Goal: Check status: Check status

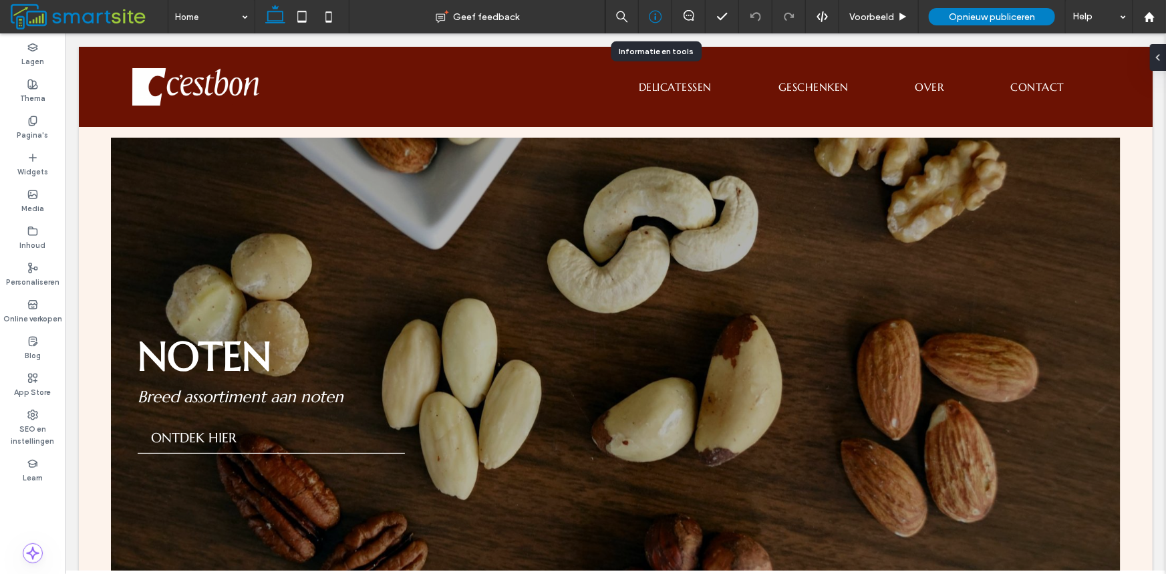
click at [654, 12] on icon at bounding box center [655, 16] width 13 height 13
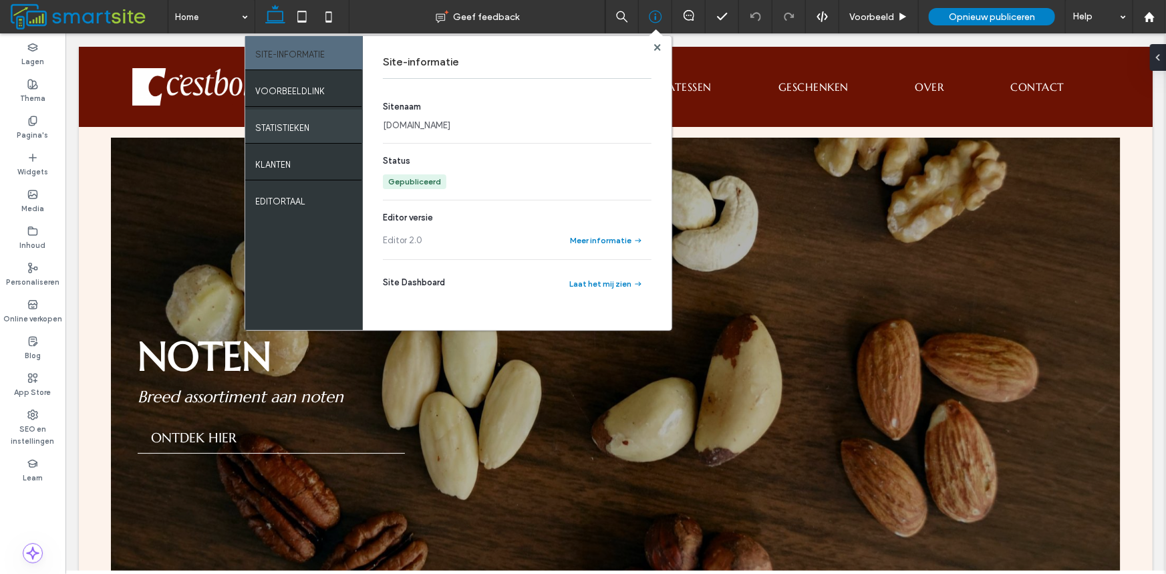
click at [291, 137] on div "Statistieken" at bounding box center [304, 126] width 118 height 33
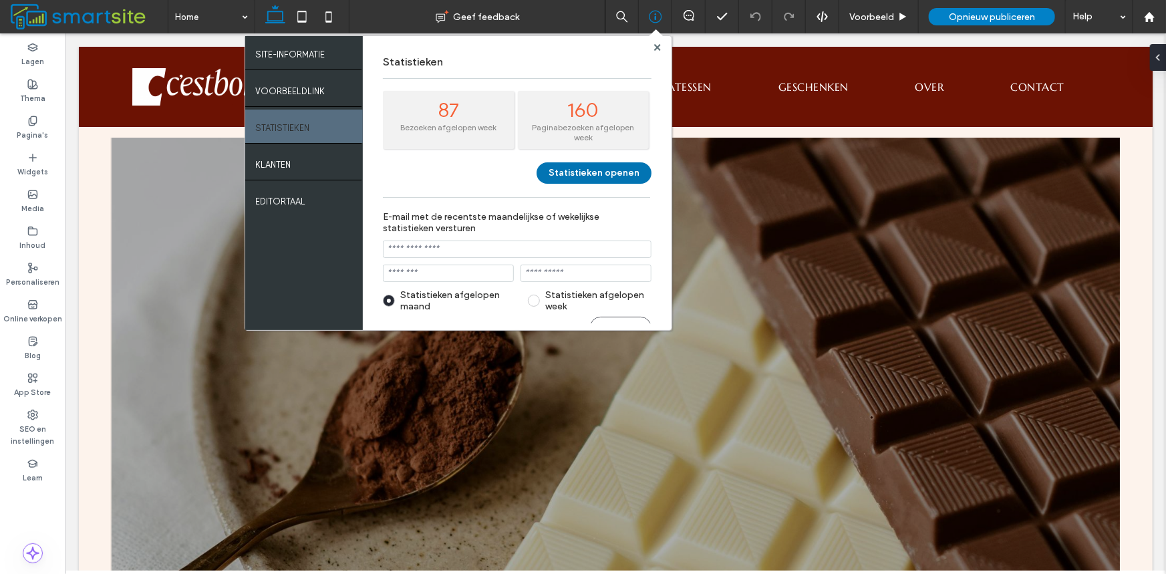
click at [603, 162] on button "Statistieken openen" at bounding box center [593, 172] width 115 height 21
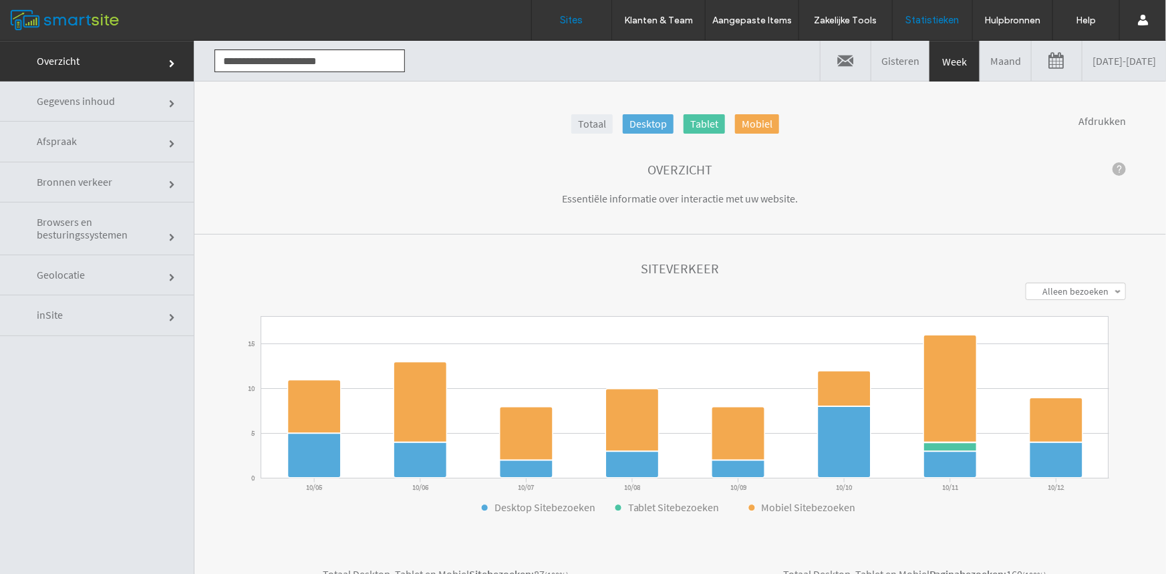
click at [580, 23] on label "Sites" at bounding box center [571, 20] width 23 height 12
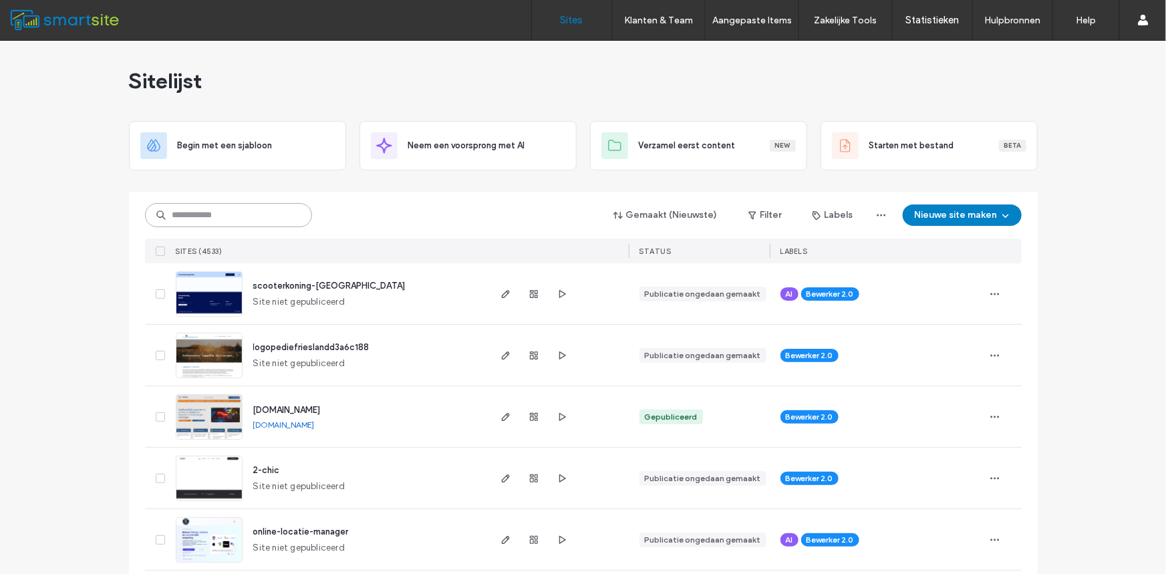
click at [213, 204] on input at bounding box center [228, 215] width 167 height 24
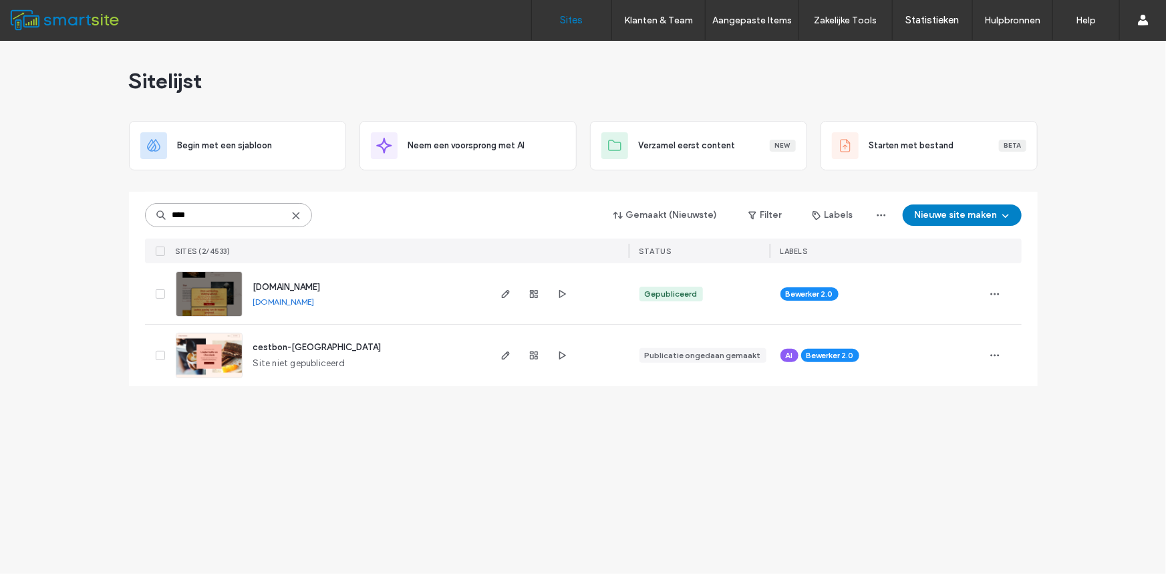
type input "****"
click at [535, 289] on icon "button" at bounding box center [533, 294] width 11 height 11
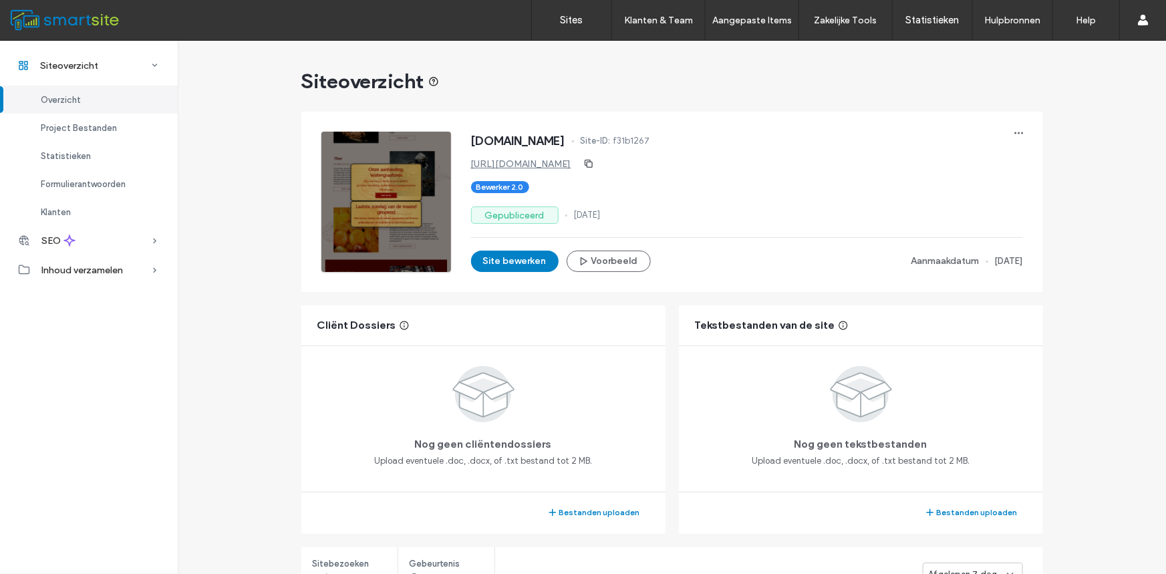
scroll to position [222, 0]
click at [84, 156] on span "Statistieken" at bounding box center [66, 156] width 50 height 10
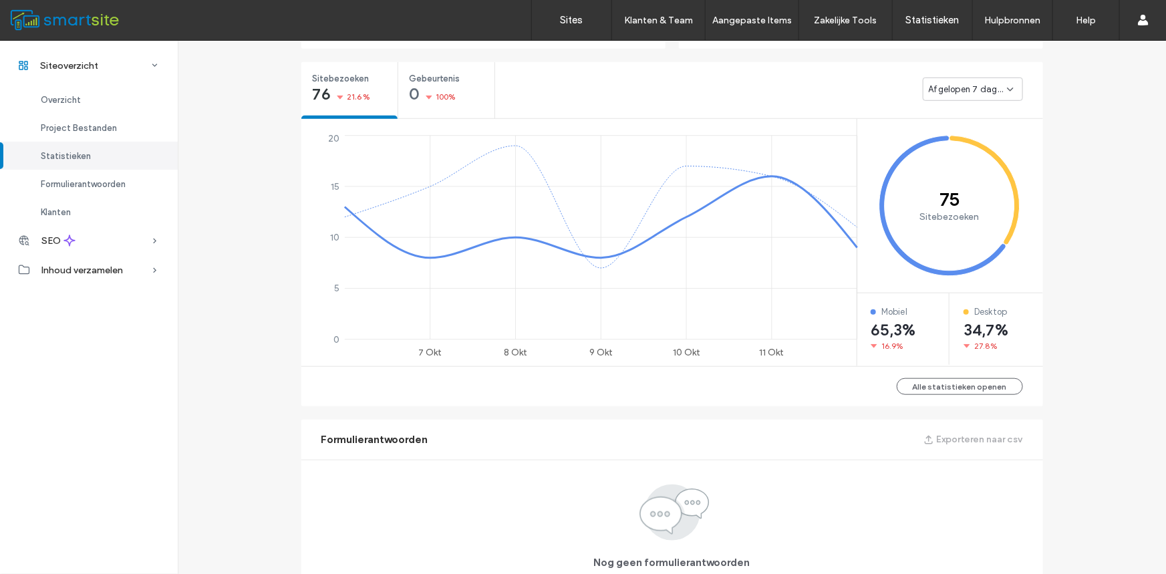
scroll to position [500, 0]
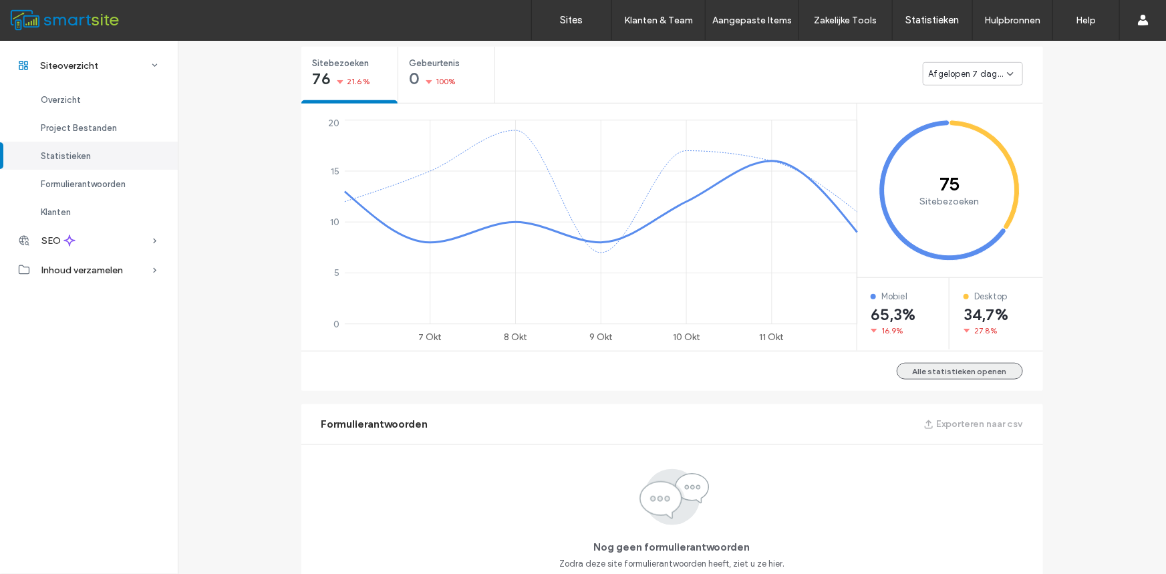
click at [982, 372] on button "Alle statistieken openen" at bounding box center [959, 371] width 126 height 17
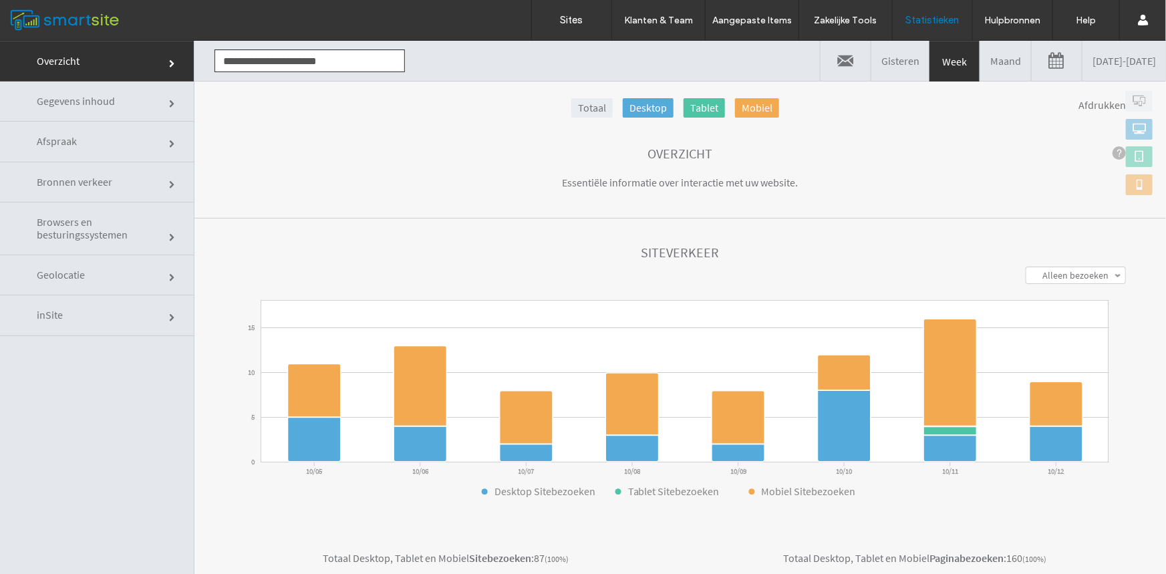
scroll to position [239, 0]
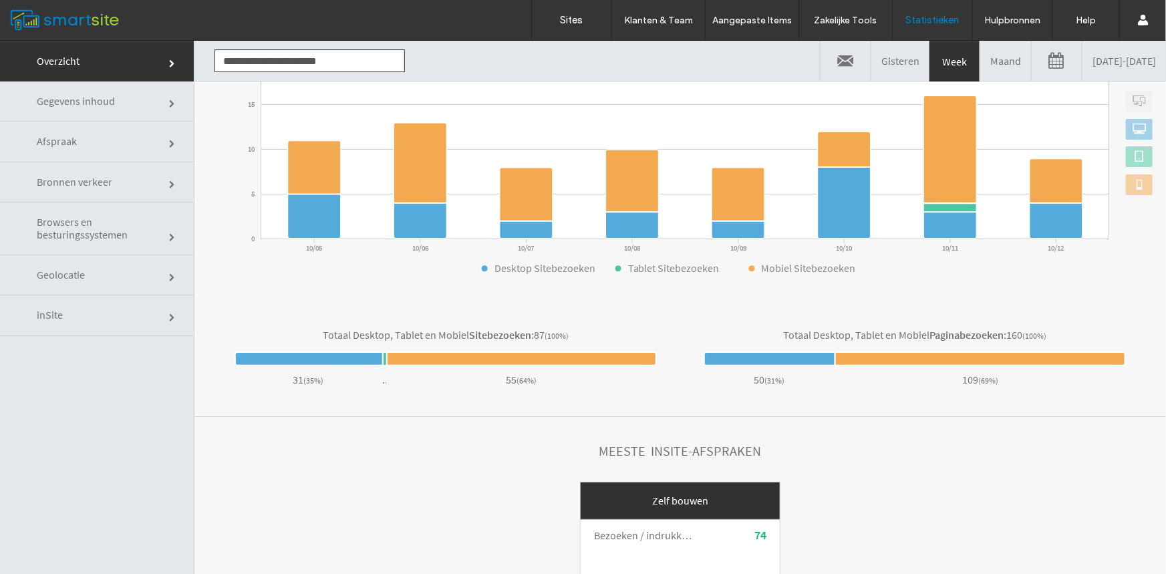
click at [980, 53] on link "Maand" at bounding box center [1005, 60] width 51 height 40
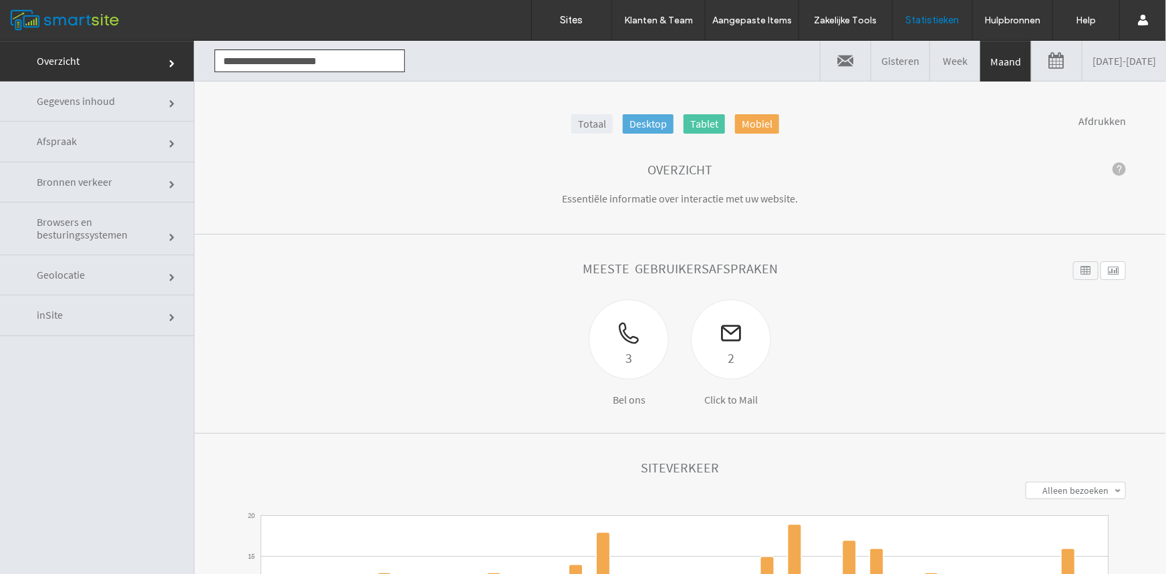
scroll to position [438, 0]
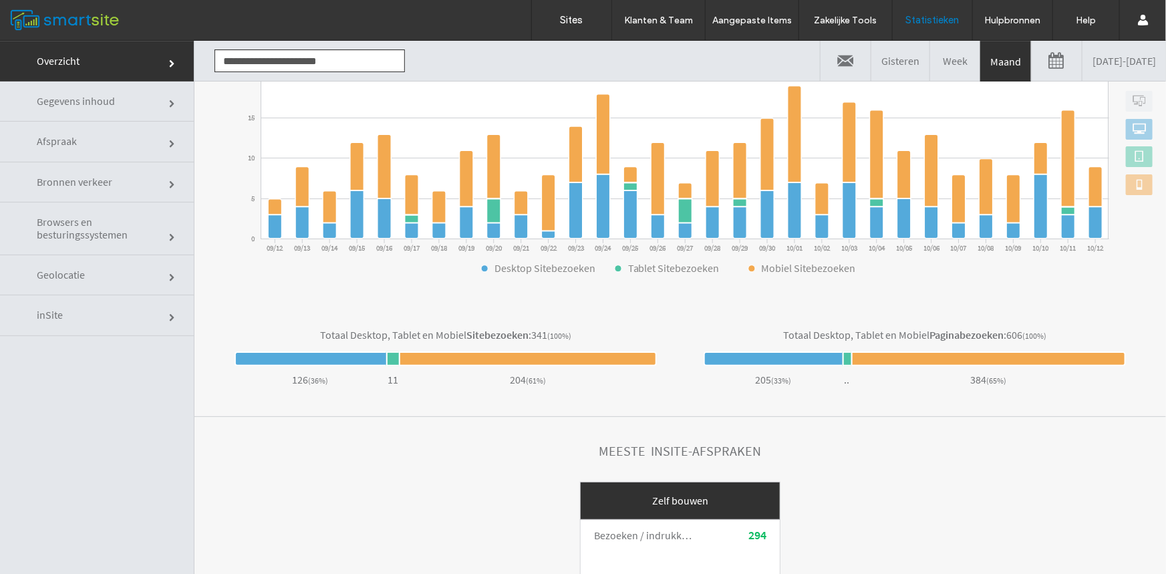
click at [1031, 72] on link at bounding box center [1056, 60] width 50 height 40
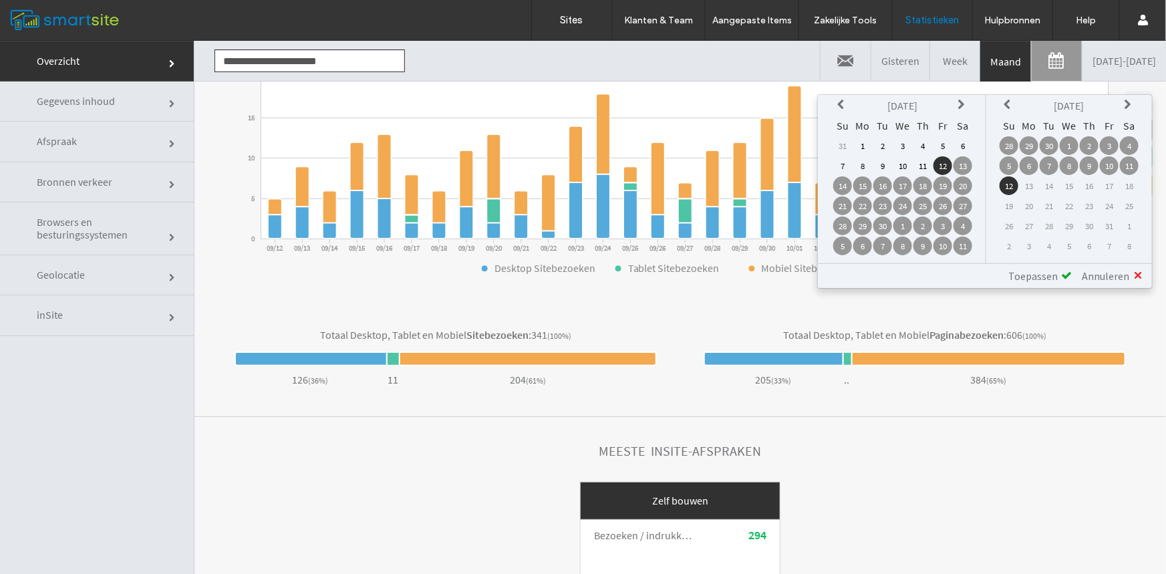
click at [842, 106] on icon at bounding box center [842, 104] width 11 height 11
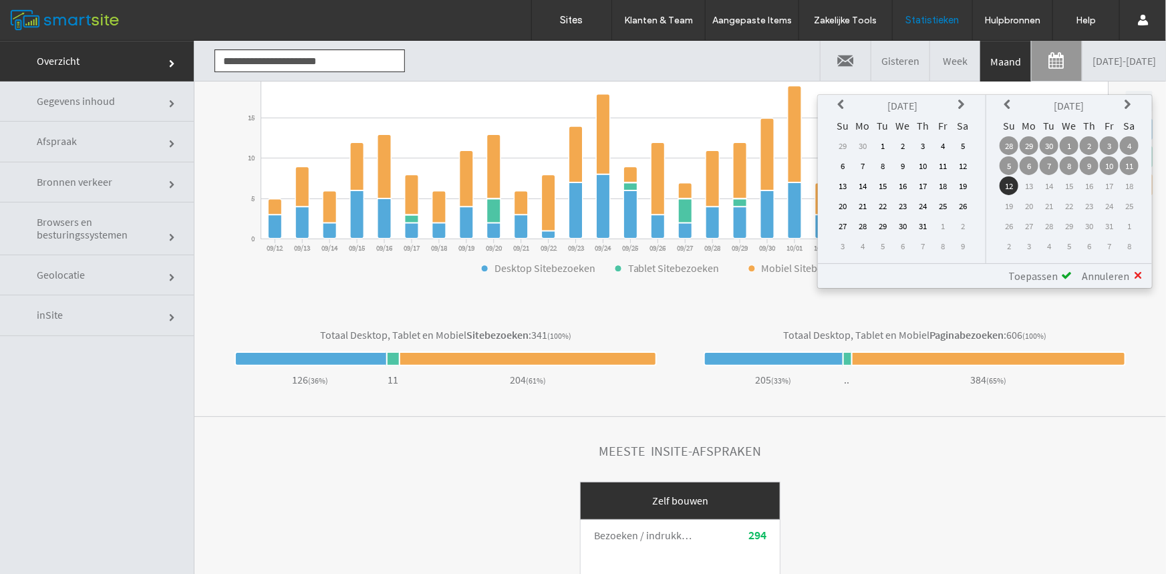
click at [842, 106] on icon at bounding box center [842, 104] width 11 height 11
click at [888, 139] on td "1" at bounding box center [882, 145] width 19 height 19
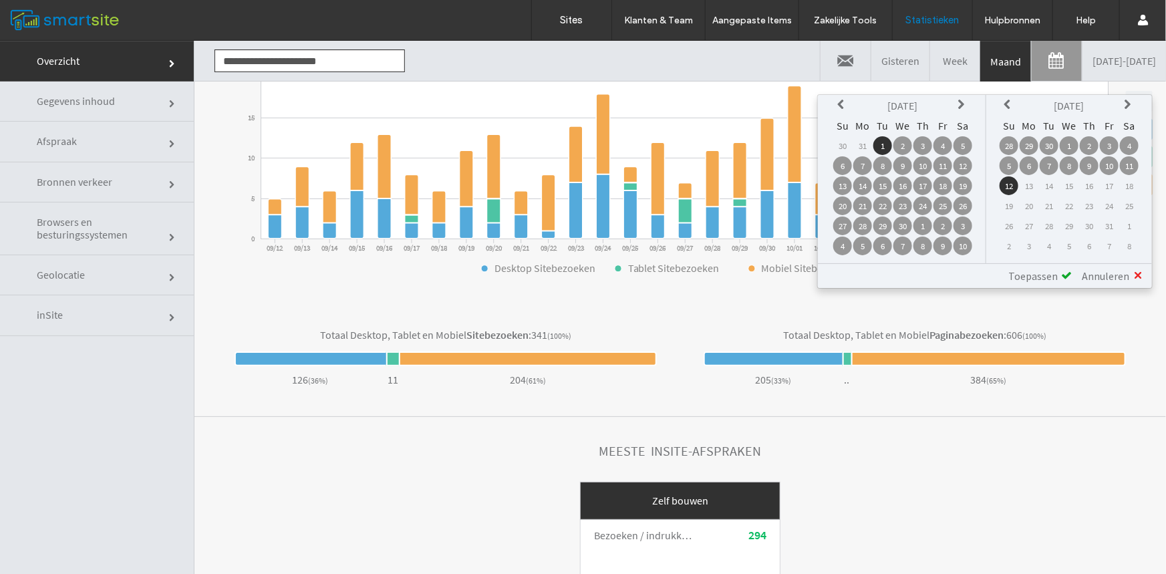
click at [1041, 273] on span "Toepassen" at bounding box center [1032, 275] width 49 height 13
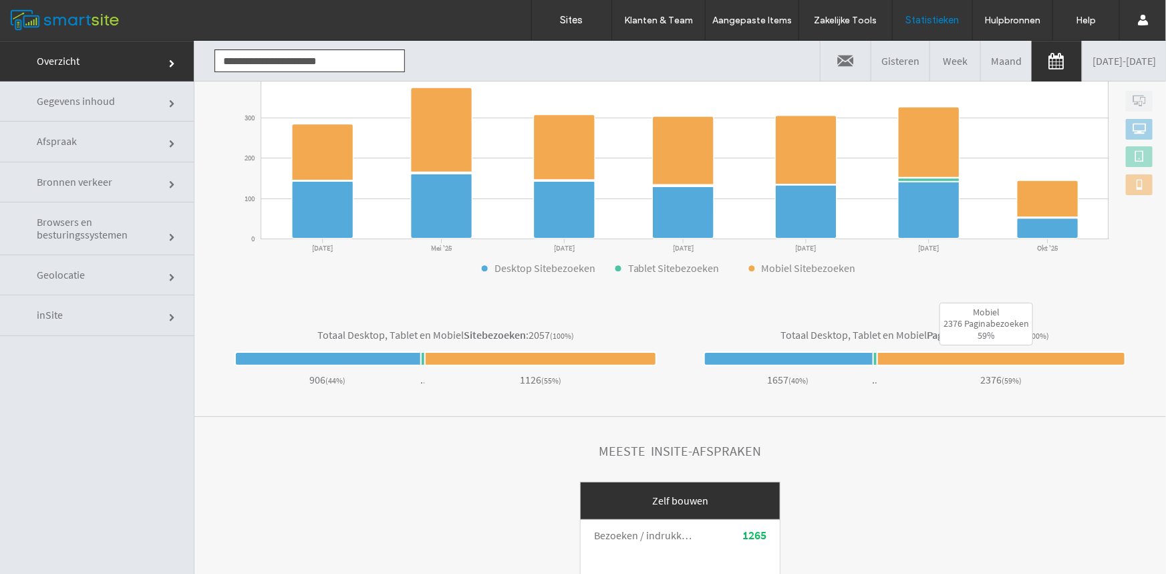
scroll to position [215, 0]
